Goal: Transaction & Acquisition: Purchase product/service

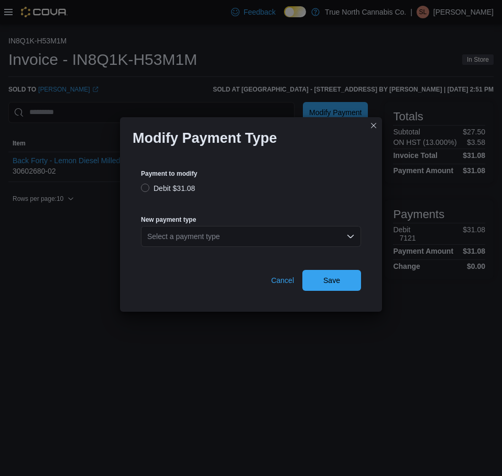
click at [279, 234] on div "Select a payment type" at bounding box center [251, 236] width 220 height 21
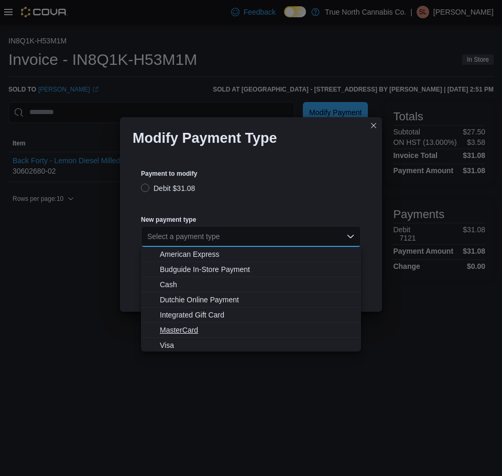
click at [248, 327] on span "MasterCard" at bounding box center [257, 330] width 195 height 10
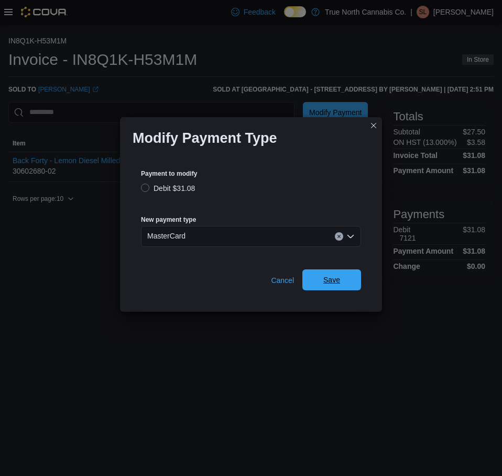
click at [318, 281] on span "Save" at bounding box center [331, 280] width 46 height 21
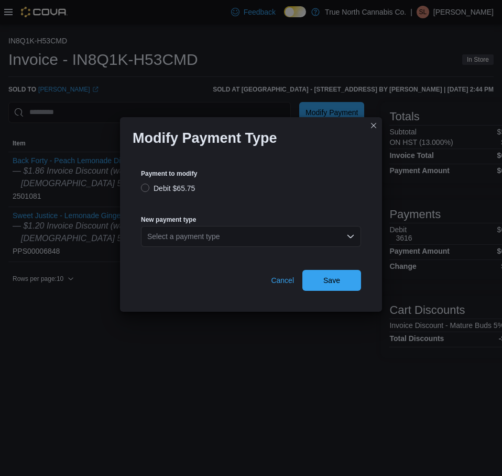
click at [235, 237] on div "Select a payment type" at bounding box center [251, 236] width 220 height 21
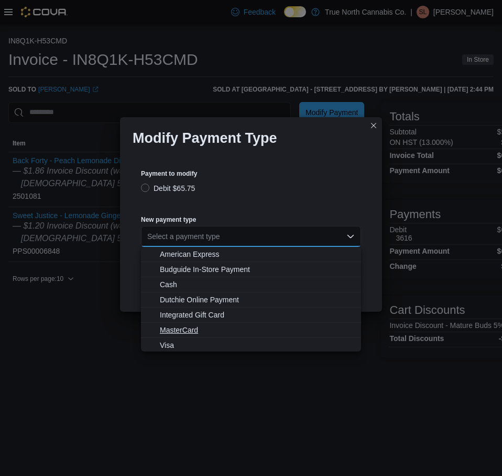
click at [198, 330] on span "MasterCard" at bounding box center [257, 330] width 195 height 10
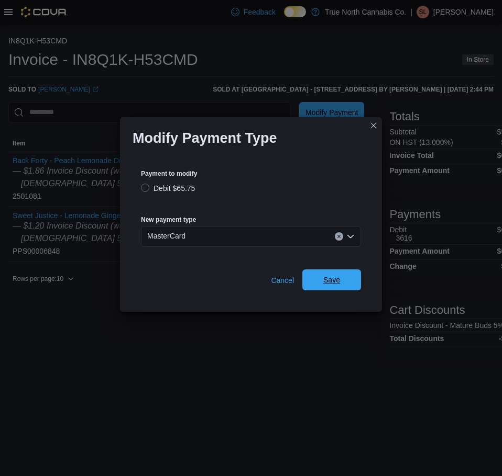
click at [326, 278] on span "Save" at bounding box center [331, 280] width 17 height 10
